Goal: Information Seeking & Learning: Check status

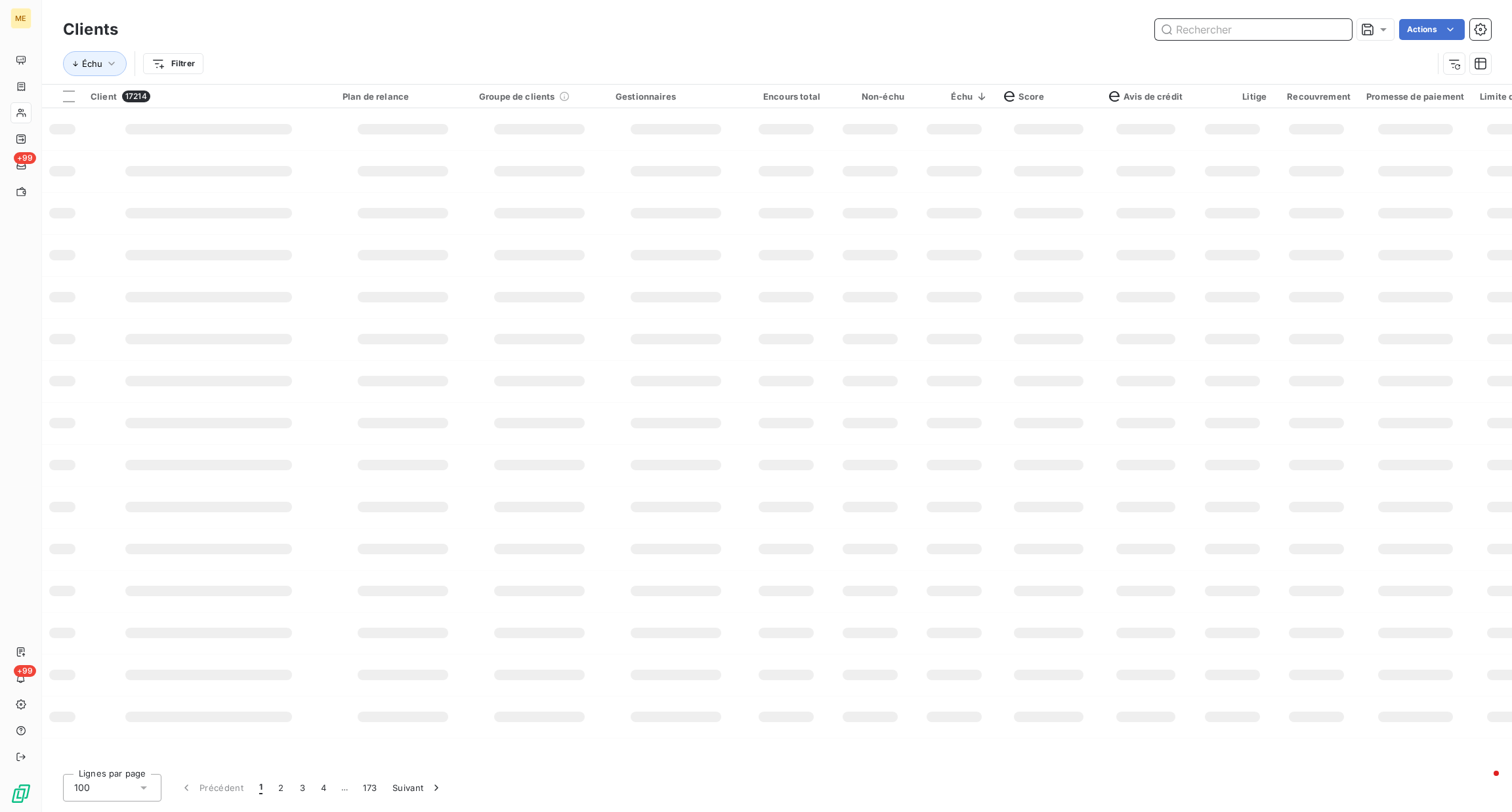
paste input "METFRA000019402"
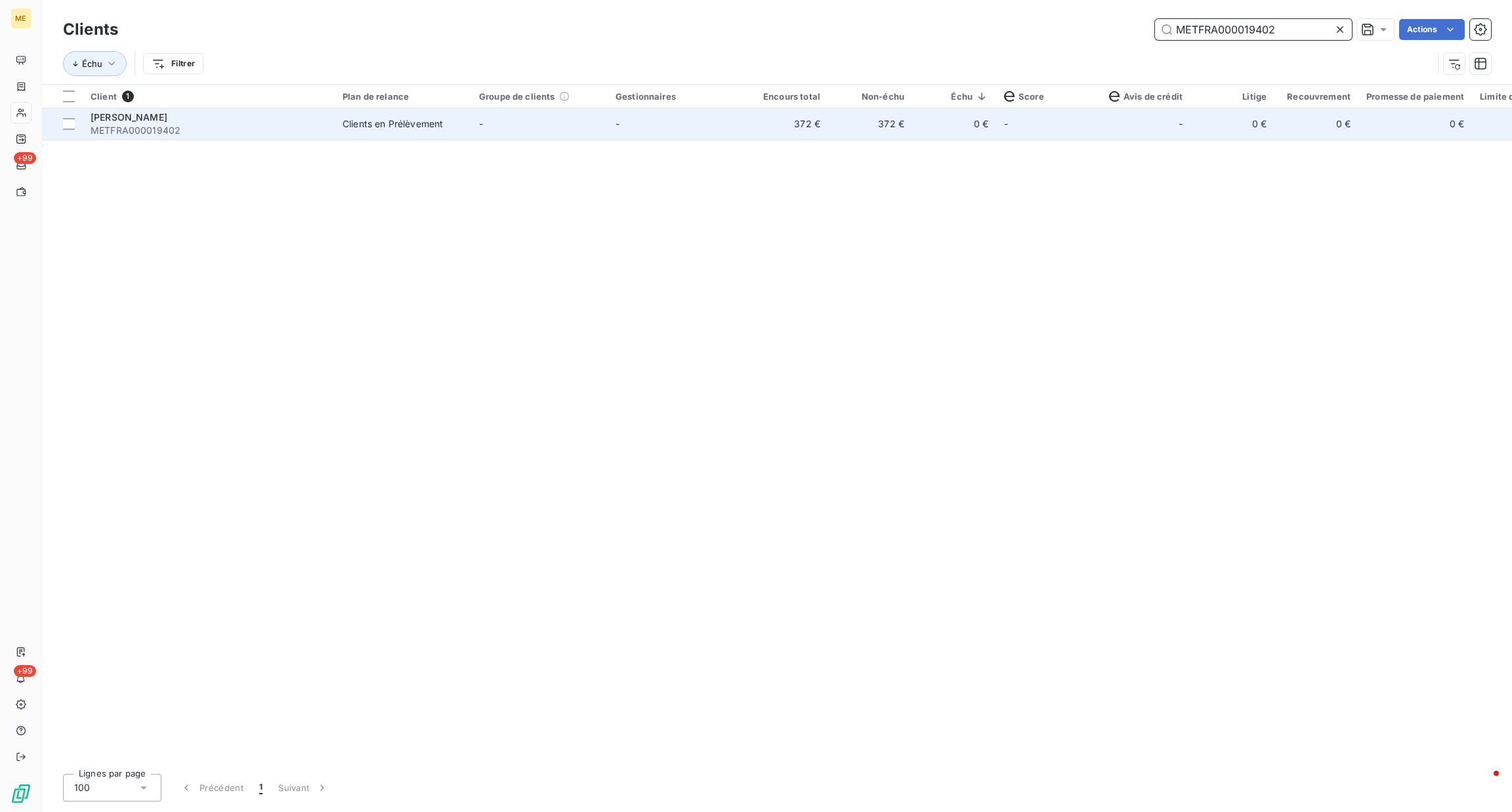
type input "METFRA000019402"
click at [174, 131] on span "METFRA000019402" at bounding box center [209, 130] width 236 height 13
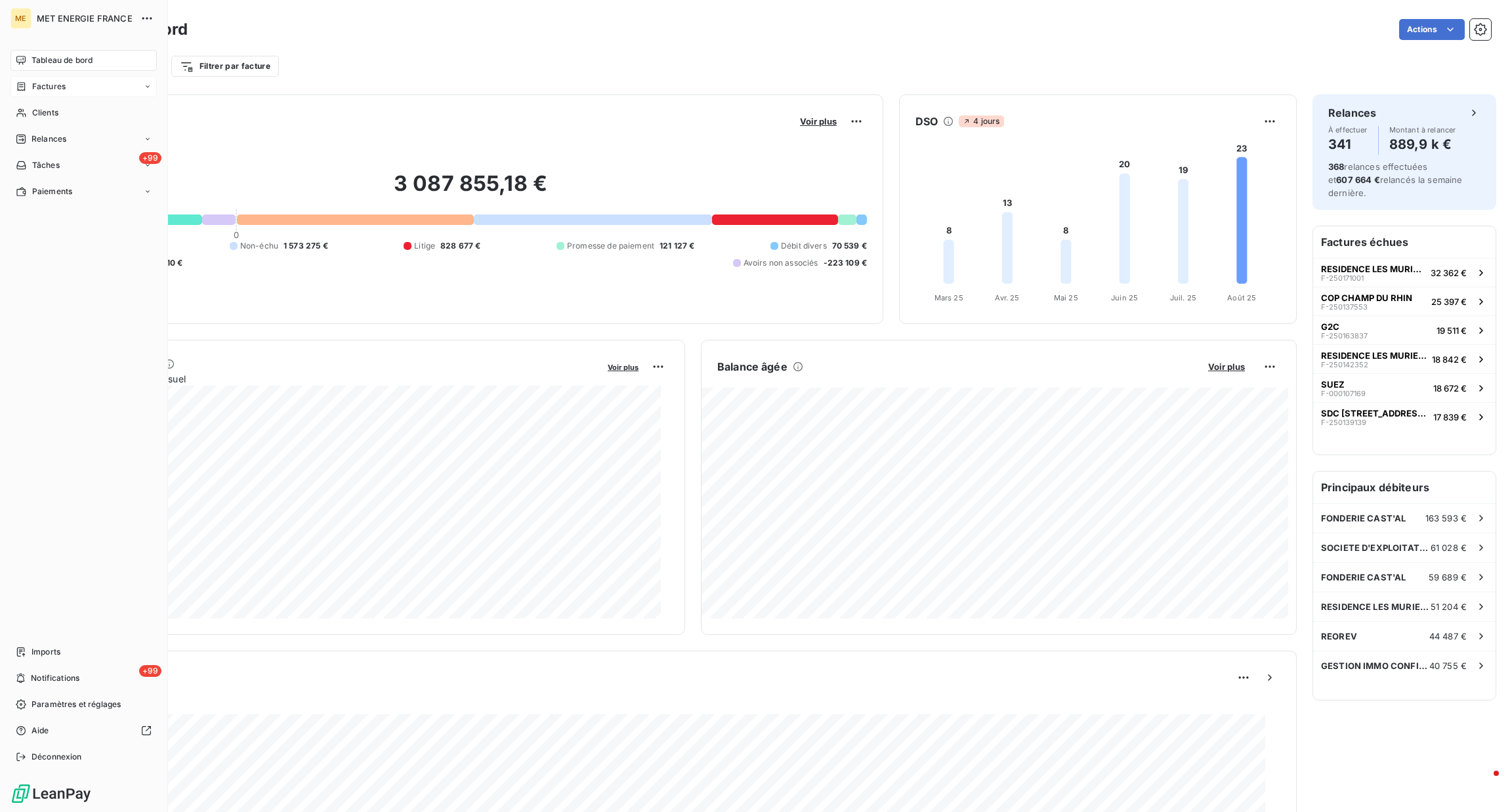
click at [69, 91] on div "Factures" at bounding box center [84, 87] width 146 height 21
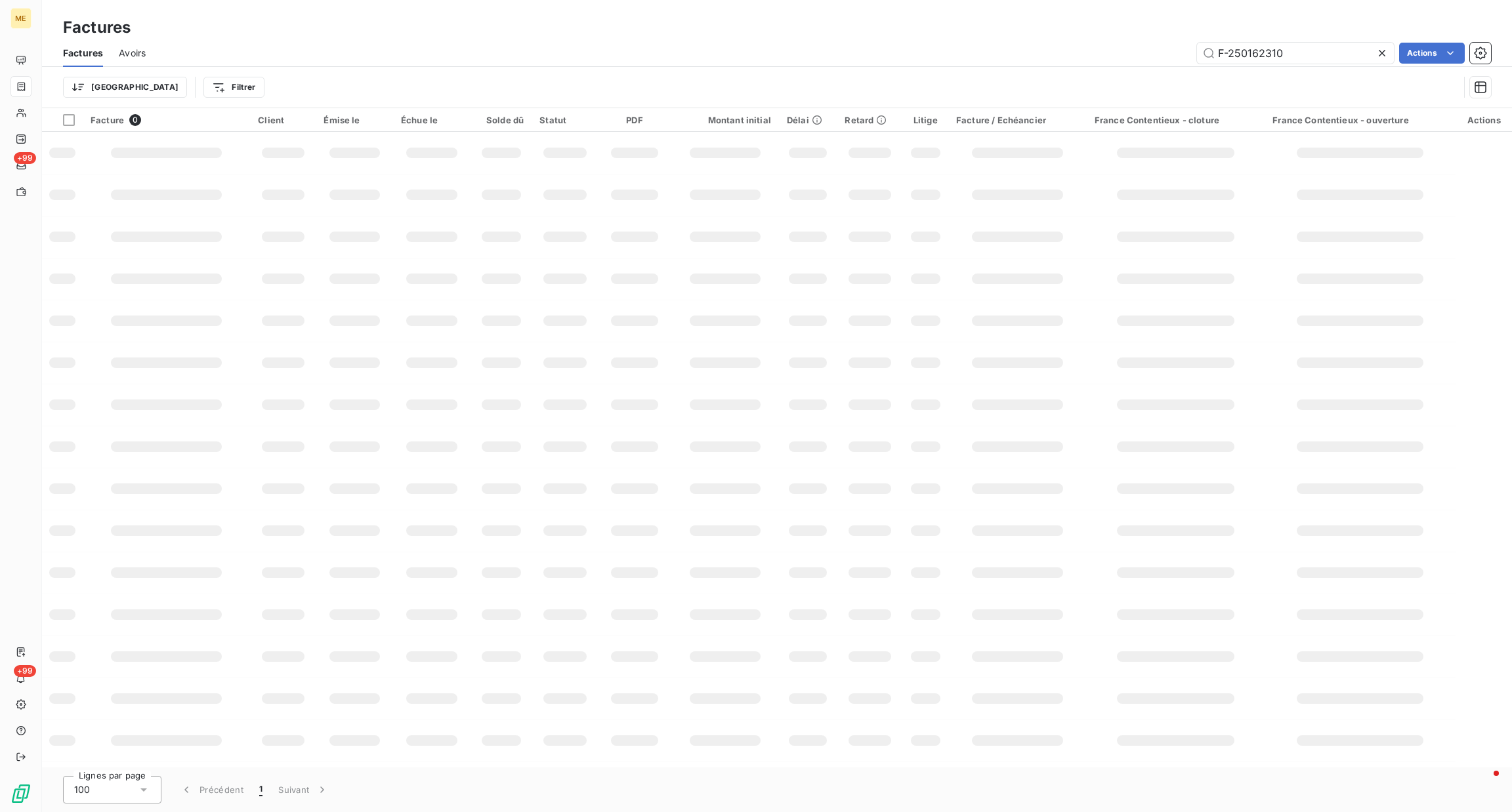
drag, startPoint x: 1320, startPoint y: 53, endPoint x: 1054, endPoint y: 49, distance: 266.0
click at [1054, 49] on div "F-250162310 Actions" at bounding box center [826, 54] width 1329 height 21
type input "F-000031668"
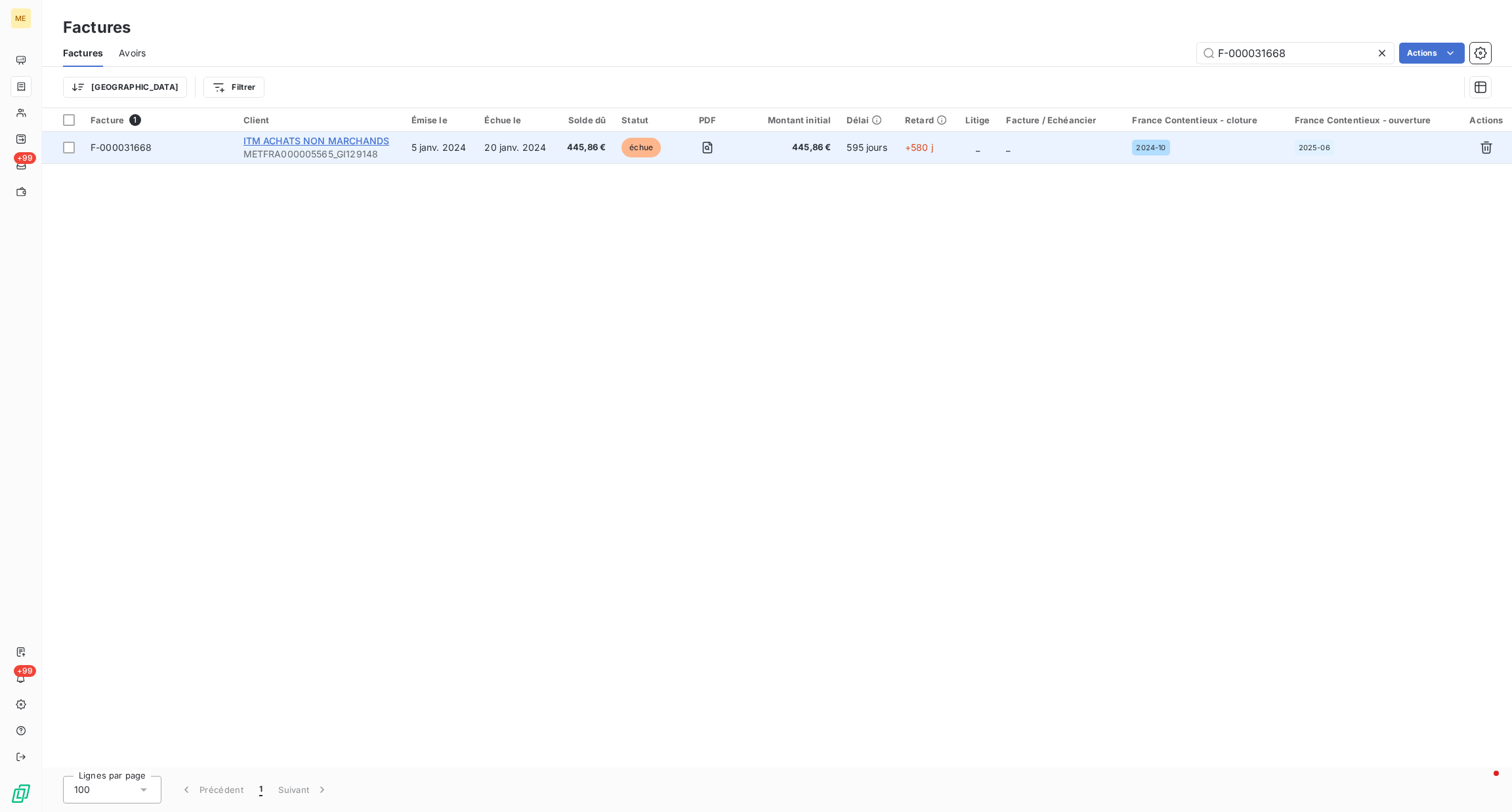
click at [289, 138] on span "ITM ACHATS NON MARCHANDS" at bounding box center [316, 140] width 146 height 11
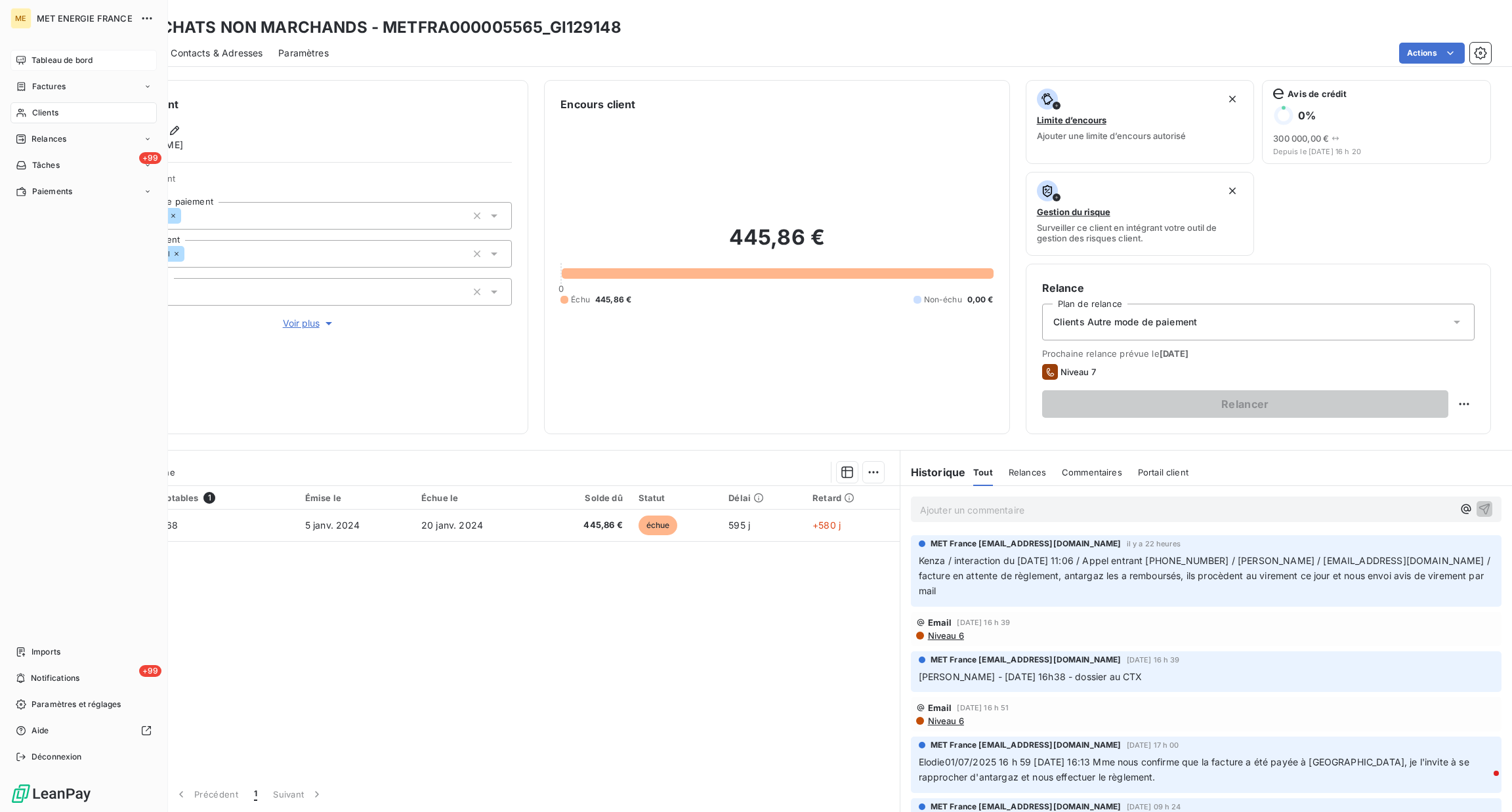
click at [22, 61] on icon at bounding box center [20, 60] width 11 height 11
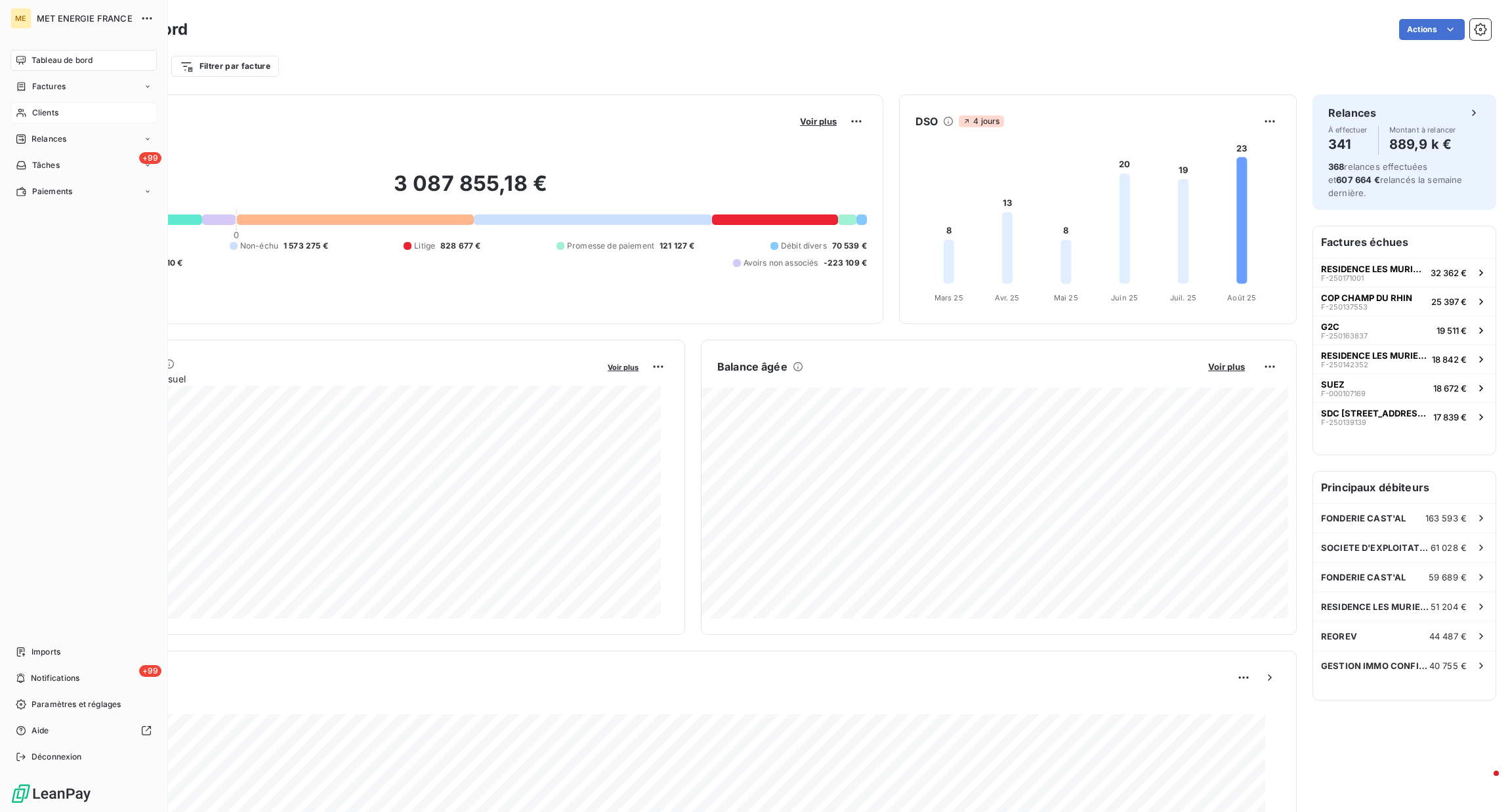
click at [42, 118] on span "Clients" at bounding box center [45, 113] width 26 height 12
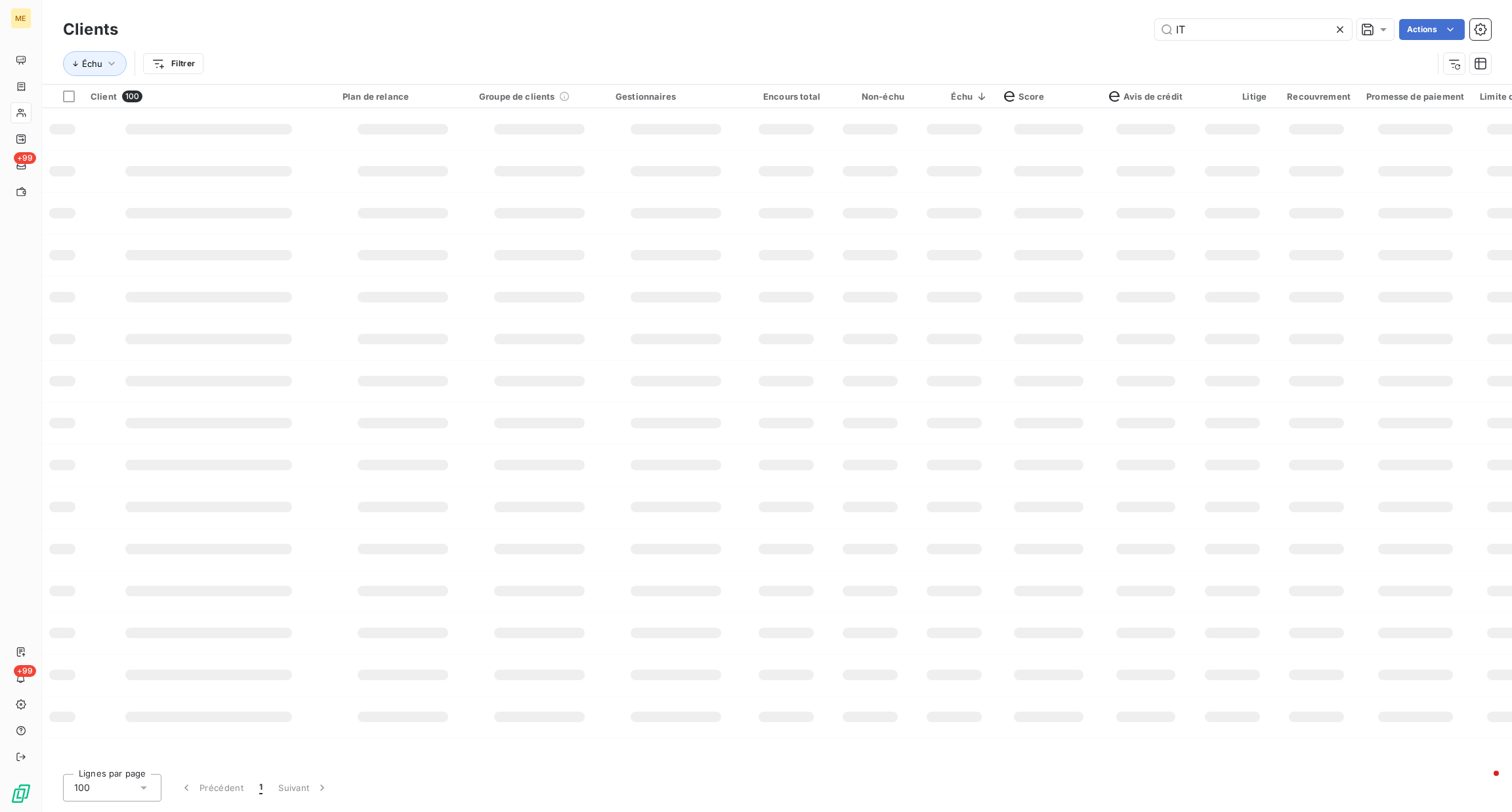
type input "ITM"
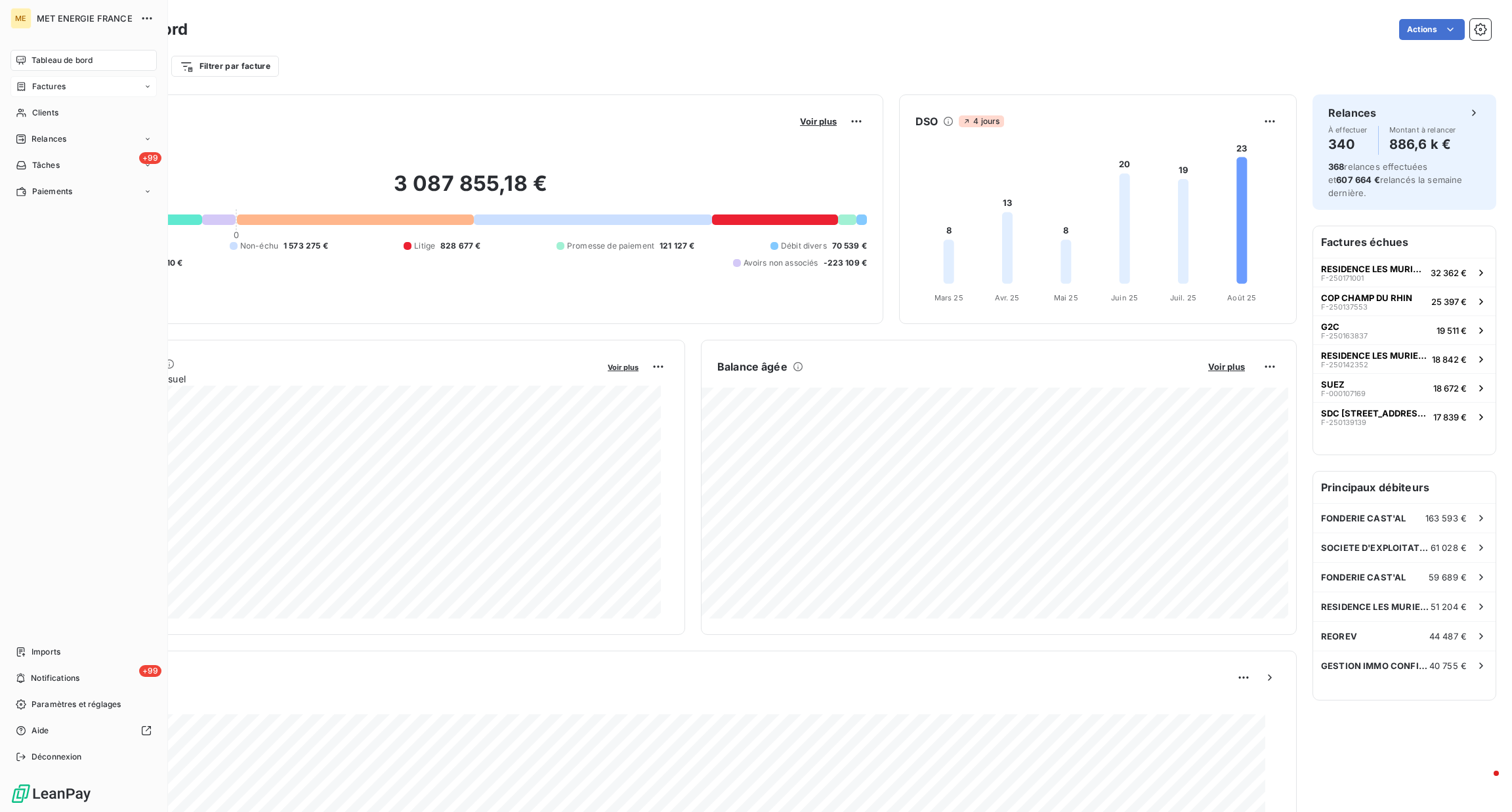
click at [77, 95] on div "Factures" at bounding box center [84, 87] width 146 height 21
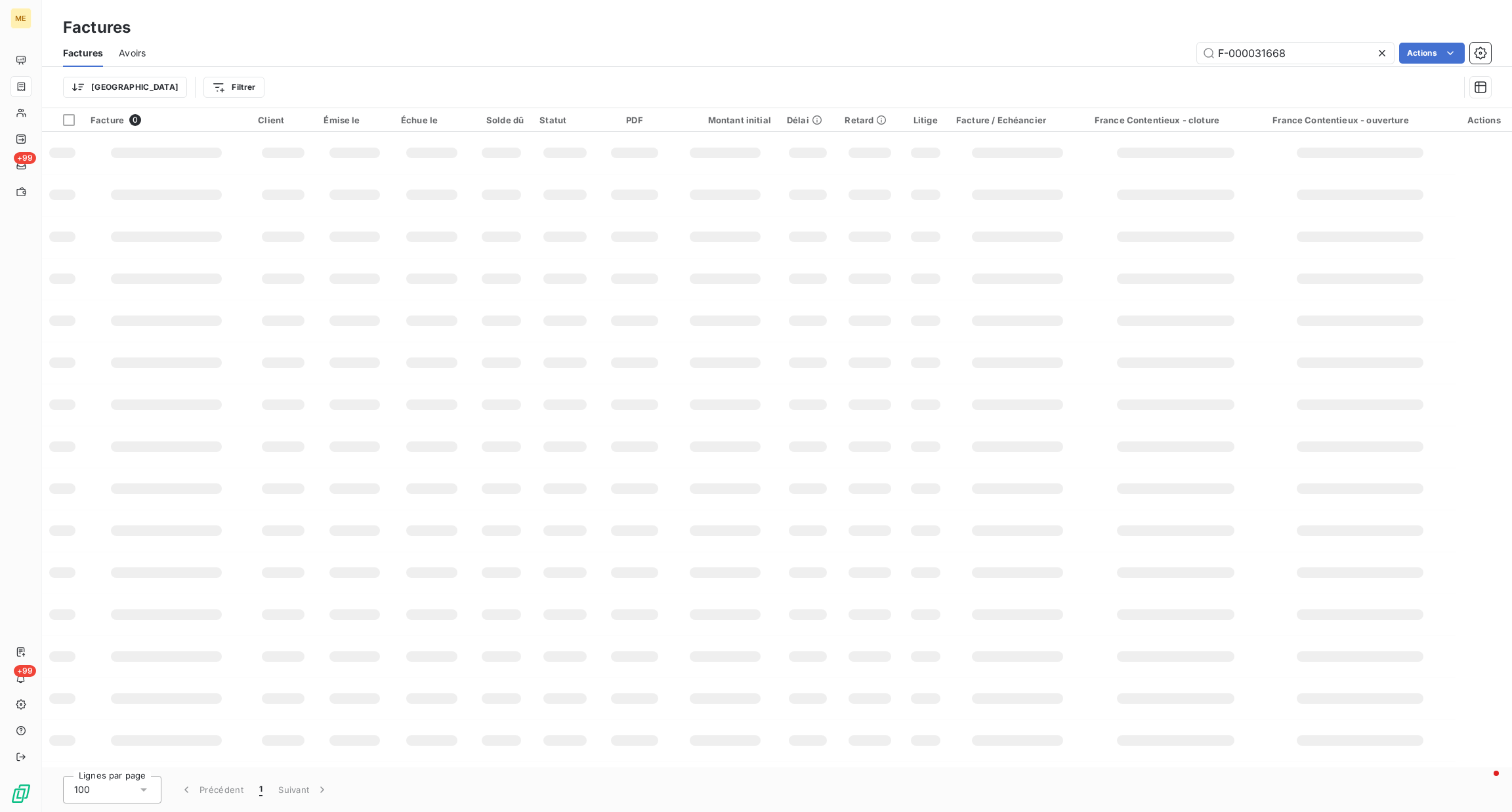
click at [1298, 39] on div "Factures Avoirs F-000031668 Actions" at bounding box center [777, 53] width 1470 height 27
drag, startPoint x: 1298, startPoint y: 56, endPoint x: 990, endPoint y: 40, distance: 308.4
click at [990, 40] on div "Factures Avoirs F-000031668 Actions" at bounding box center [777, 53] width 1470 height 27
paste input "METFRA000009428"
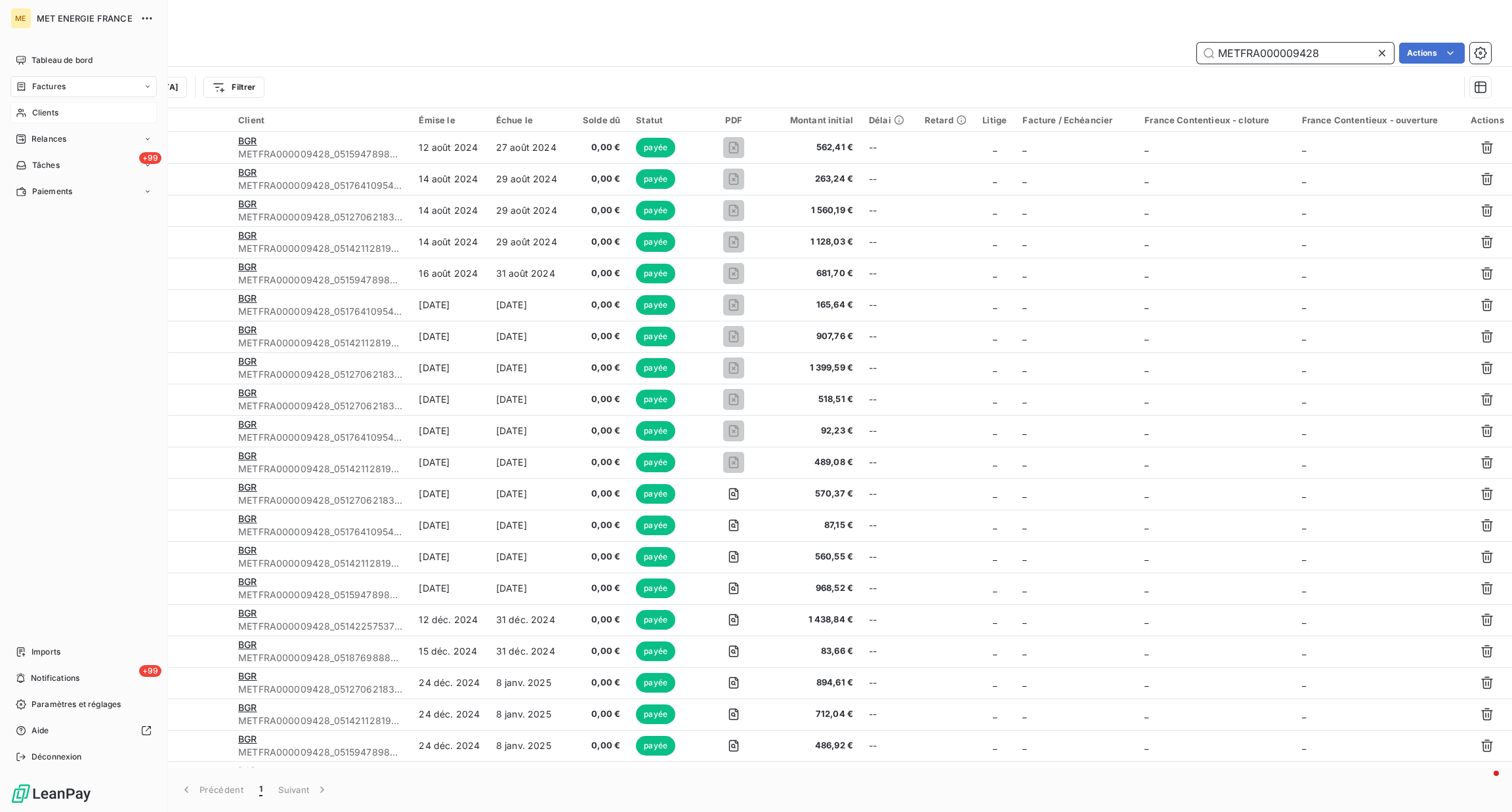
type input "METFRA000009428"
click at [53, 105] on div "Clients" at bounding box center [84, 113] width 146 height 21
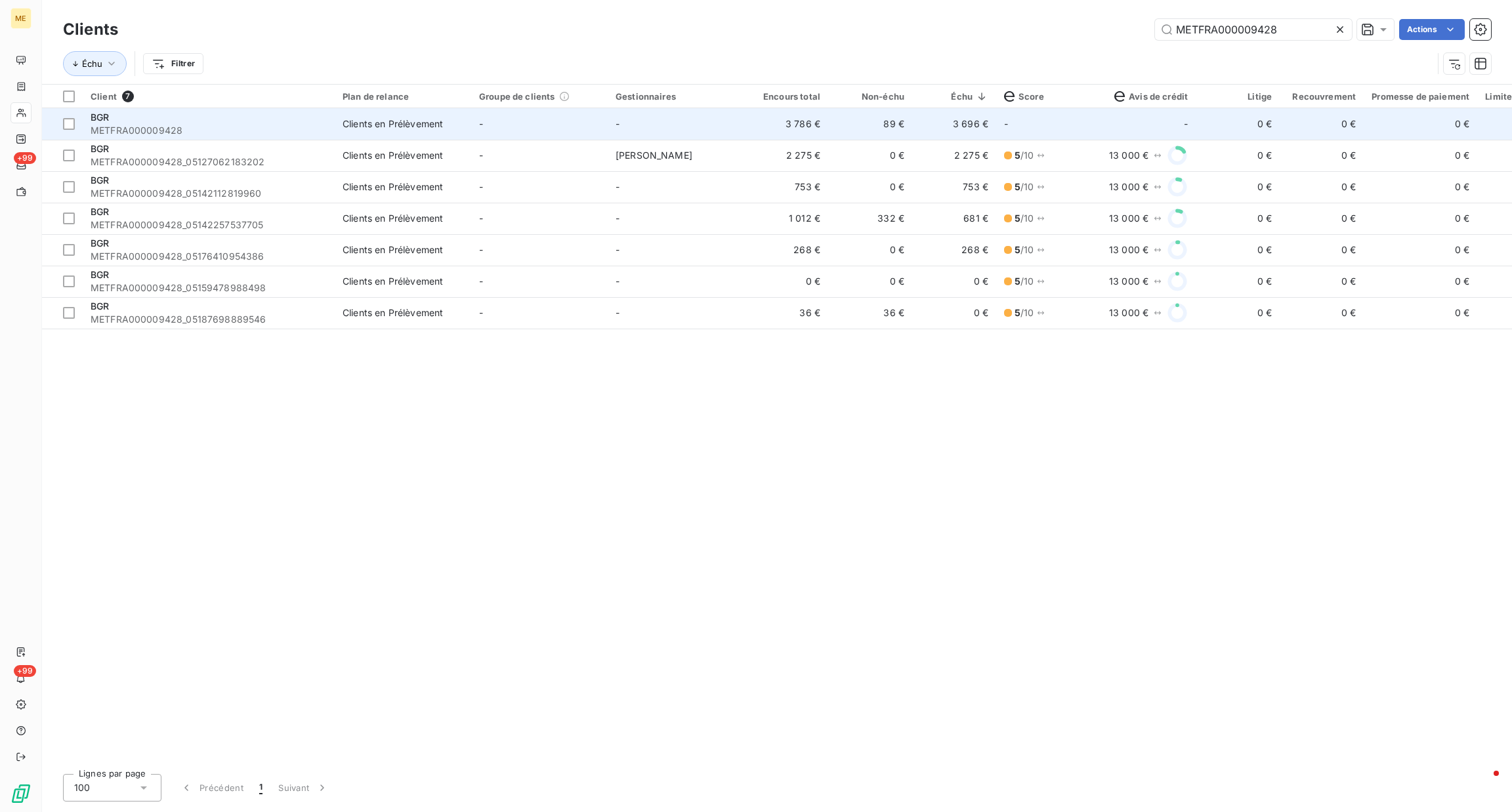
type input "METFRA000009428"
click at [566, 126] on td "-" at bounding box center [540, 124] width 137 height 31
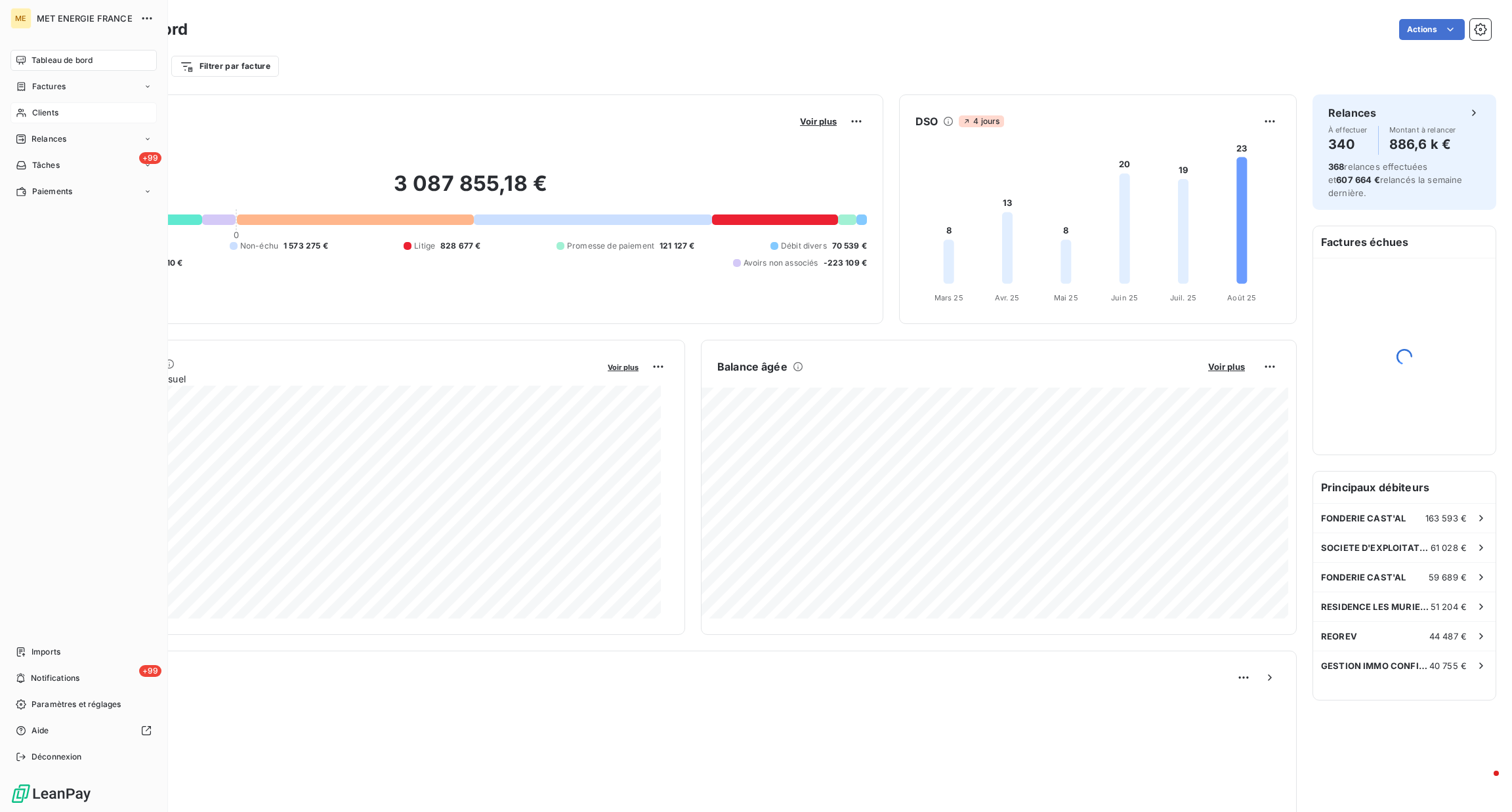
click at [28, 106] on div "Clients" at bounding box center [84, 113] width 146 height 21
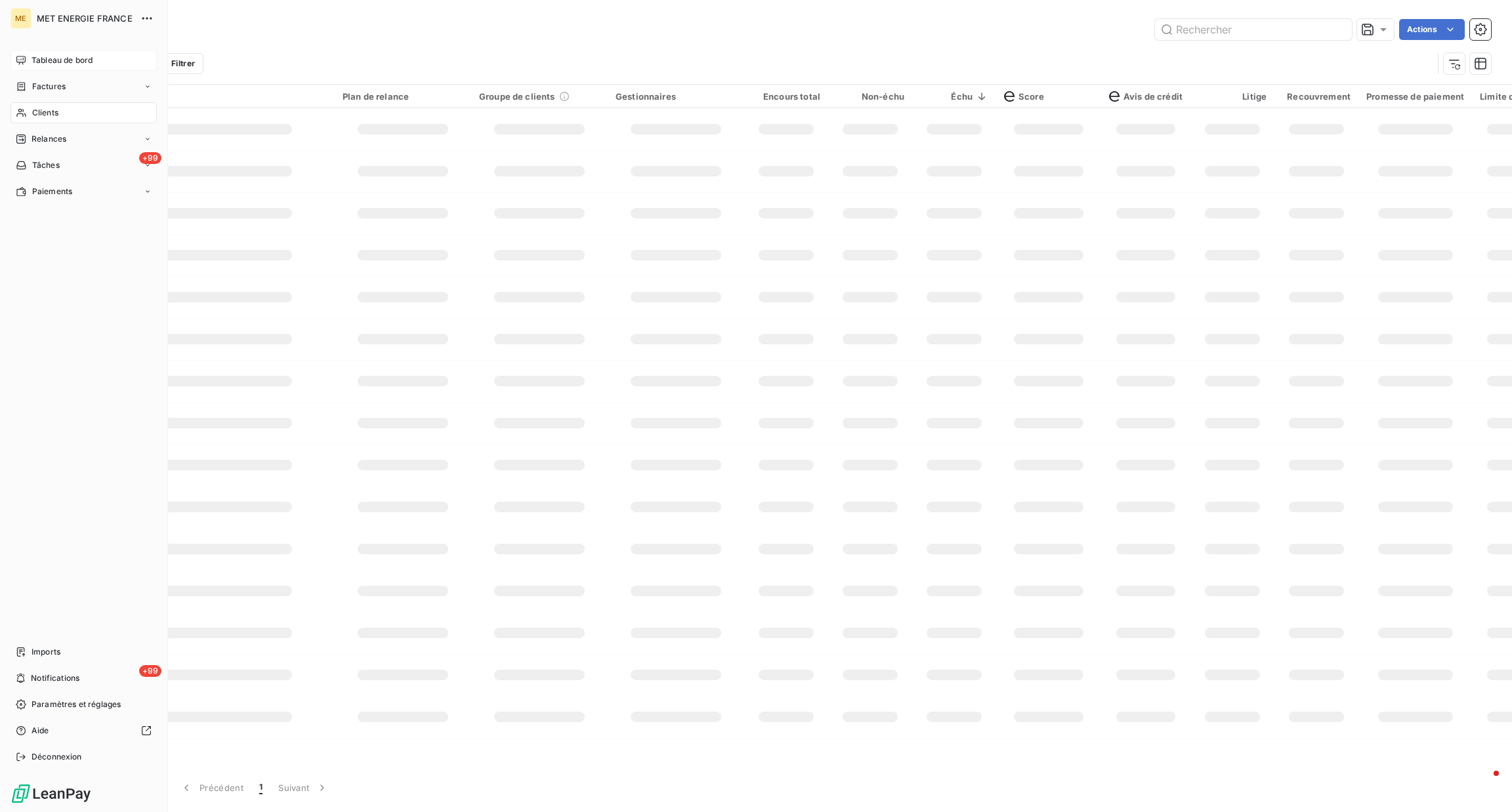
click at [37, 61] on span "Tableau de bord" at bounding box center [61, 61] width 61 height 12
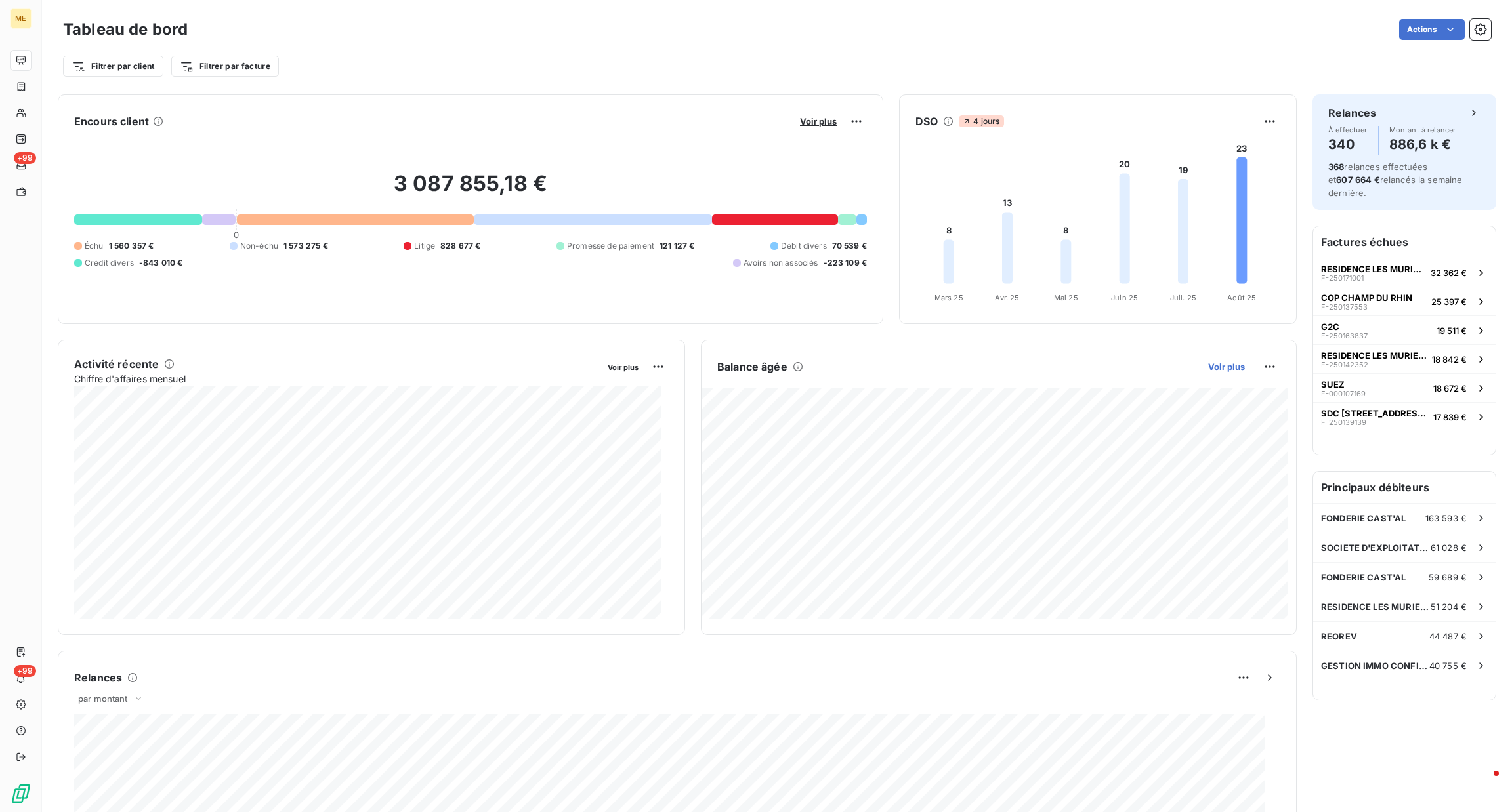
click at [1210, 365] on span "Voir plus" at bounding box center [1226, 366] width 37 height 11
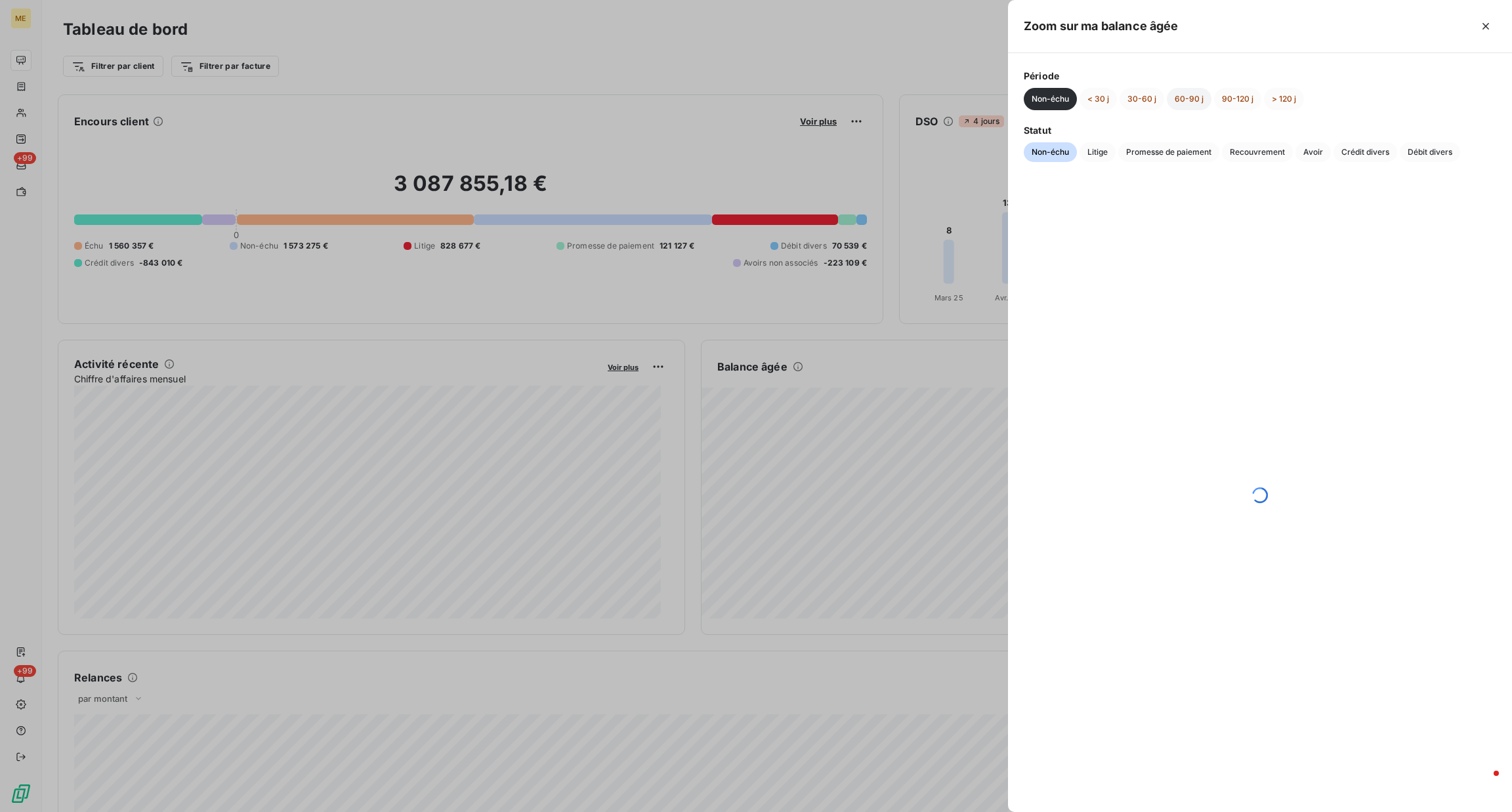
click at [1171, 96] on button "60-90 j" at bounding box center [1189, 99] width 45 height 22
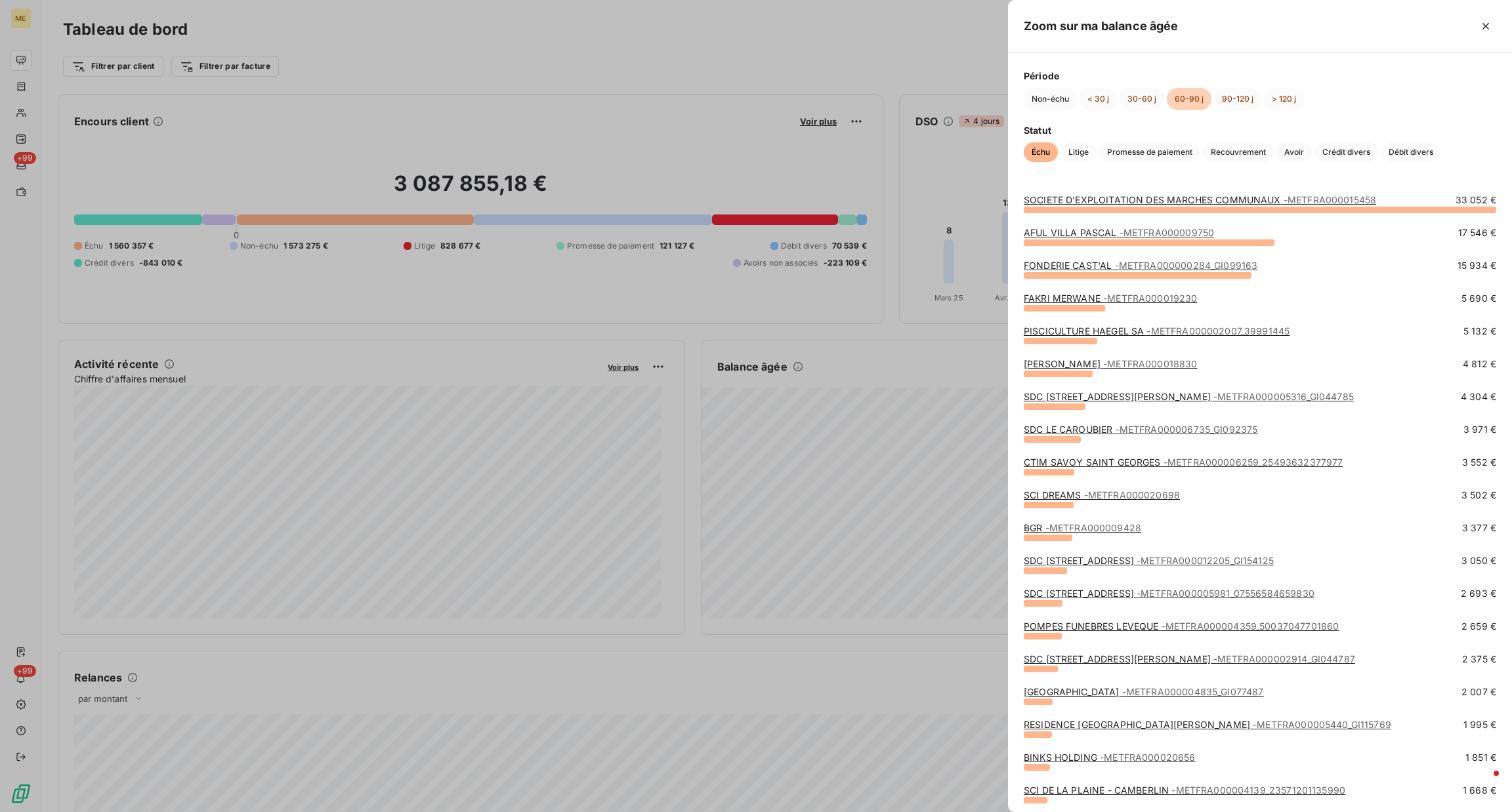
click at [1164, 622] on span "- METFRA000004359_50037047701860" at bounding box center [1250, 626] width 178 height 11
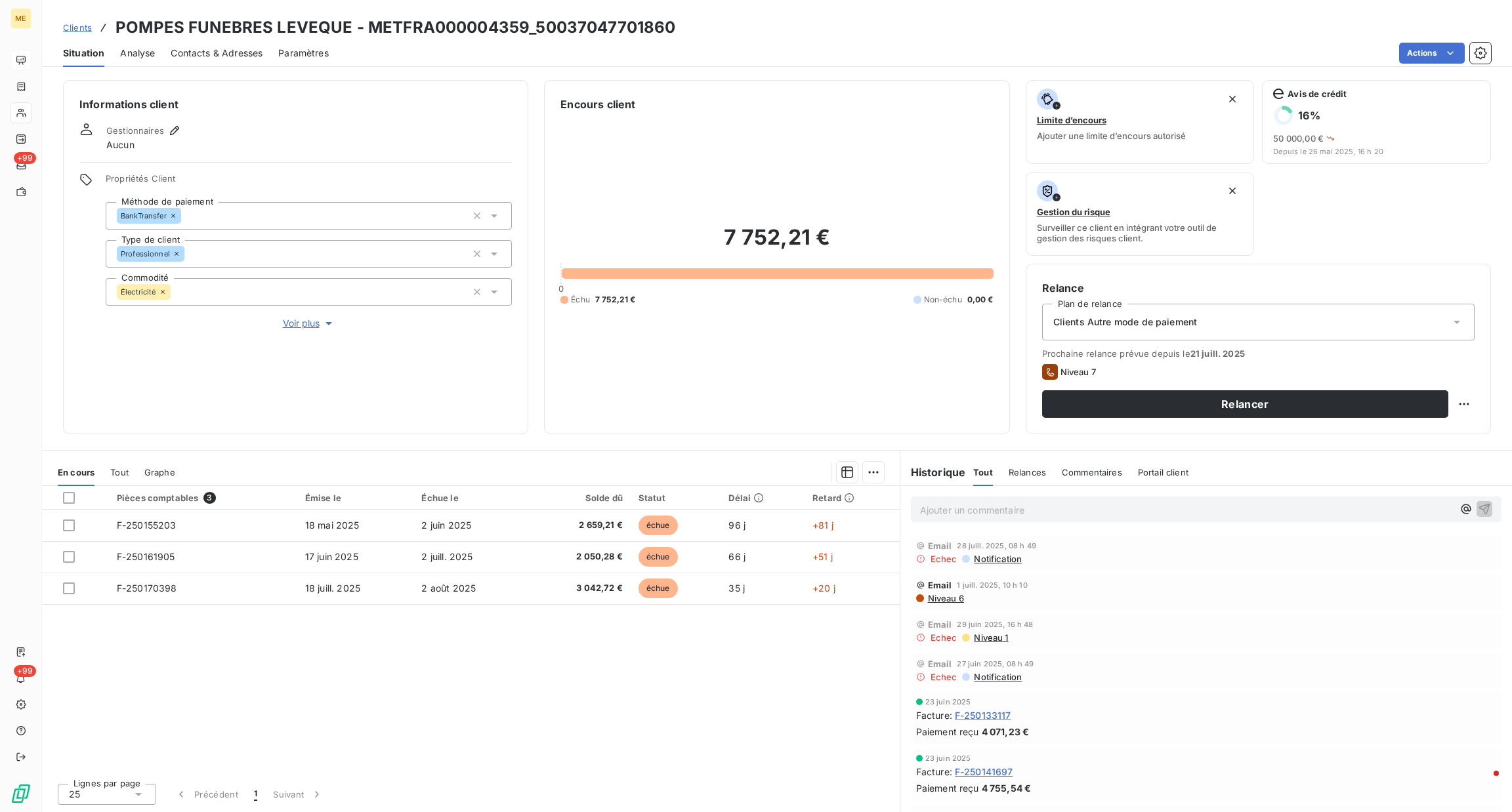
click at [1026, 515] on p "Ajouter un commentaire ﻿" at bounding box center [1186, 509] width 533 height 17
click at [309, 316] on button "Voir plus" at bounding box center [308, 323] width 406 height 15
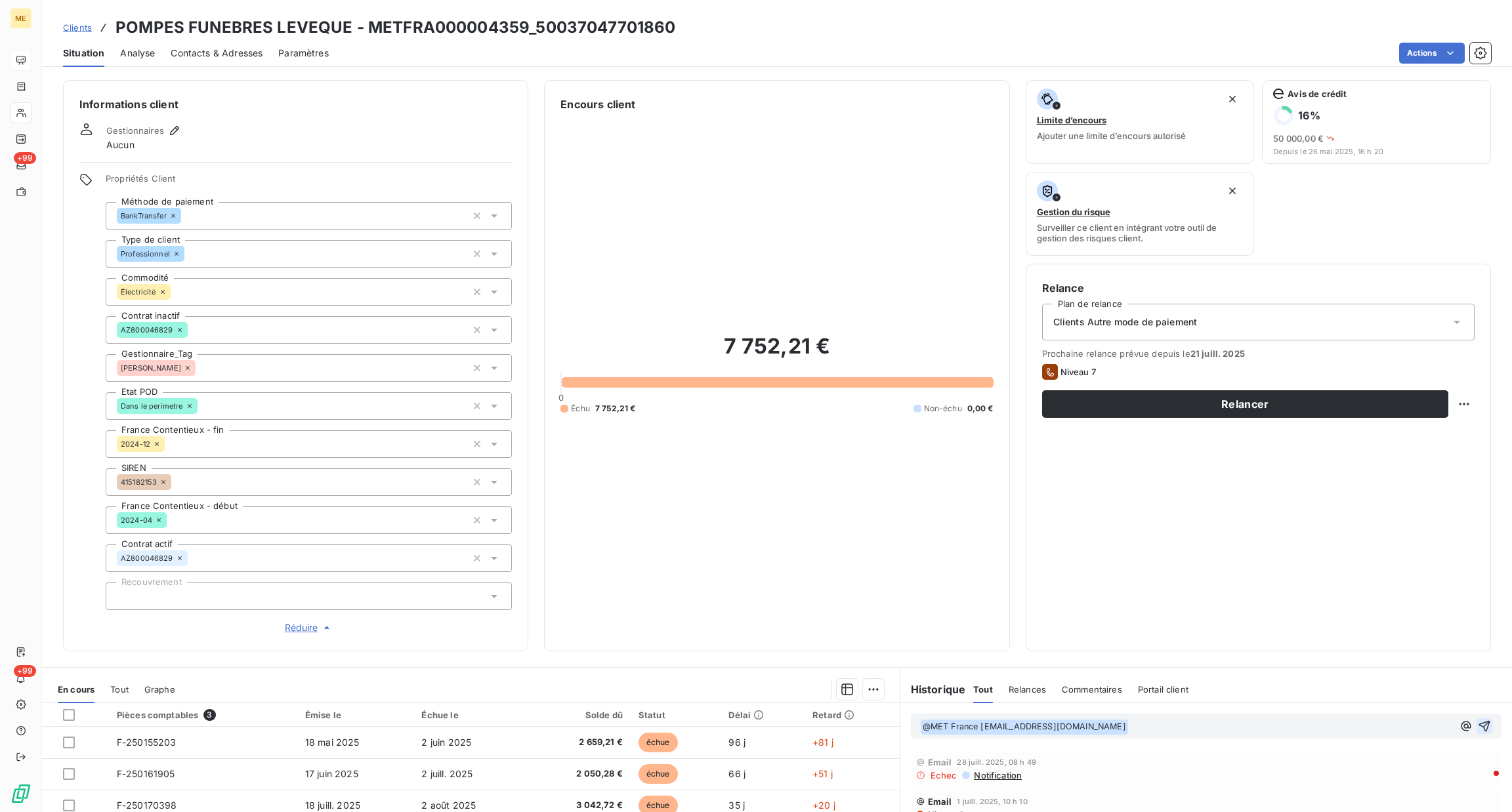
click at [1479, 721] on icon "button" at bounding box center [1484, 726] width 11 height 11
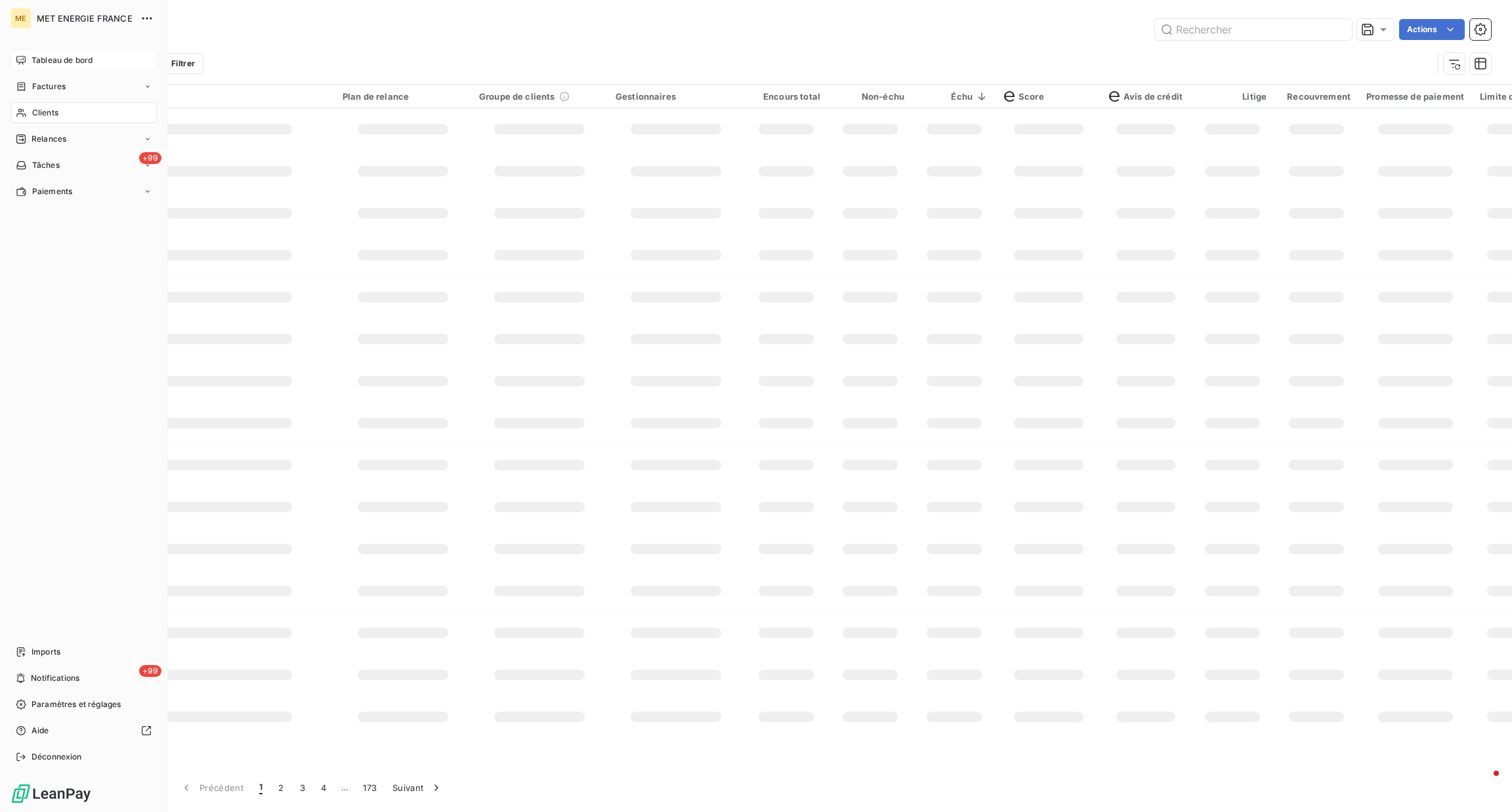
click at [64, 105] on div "Clients" at bounding box center [84, 113] width 146 height 21
